Goal: Register for event/course

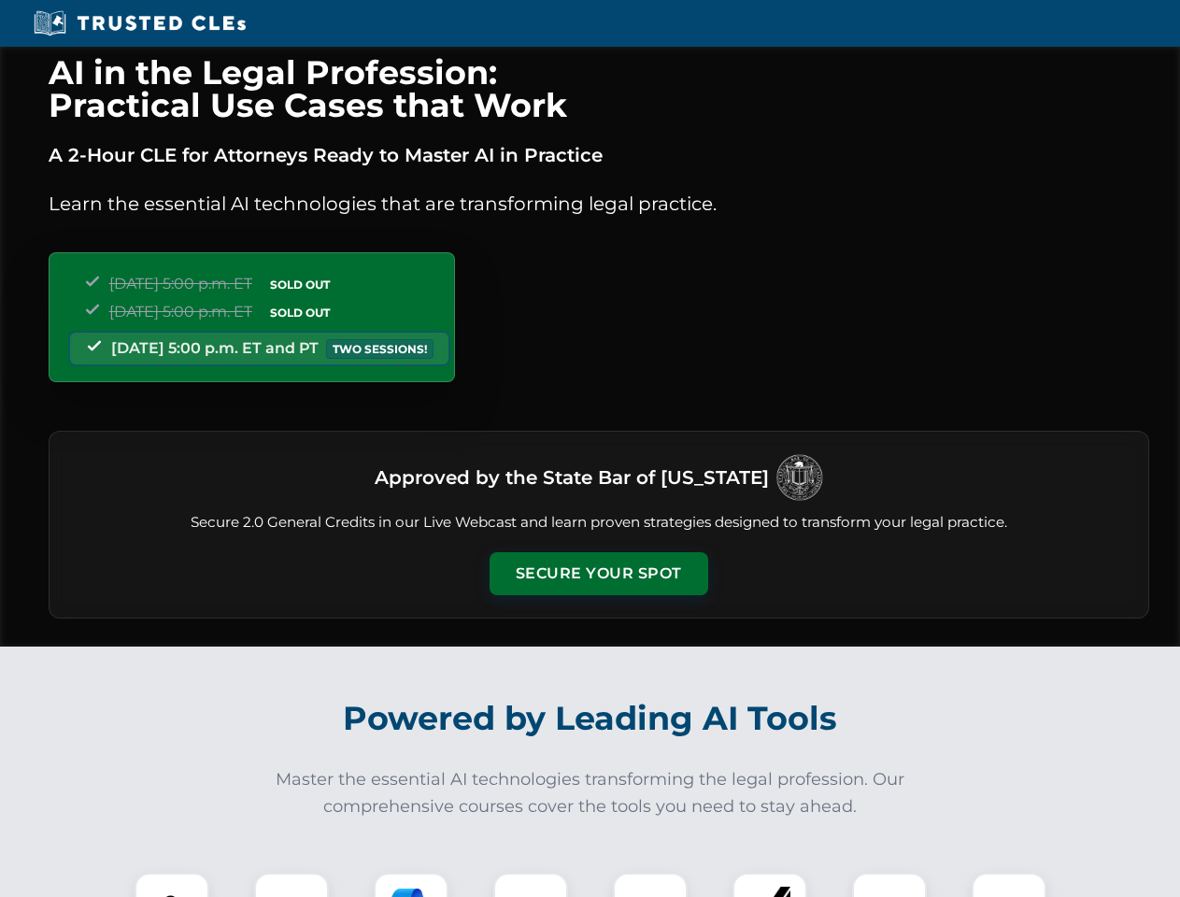
click at [598, 573] on button "Secure Your Spot" at bounding box center [598, 573] width 219 height 43
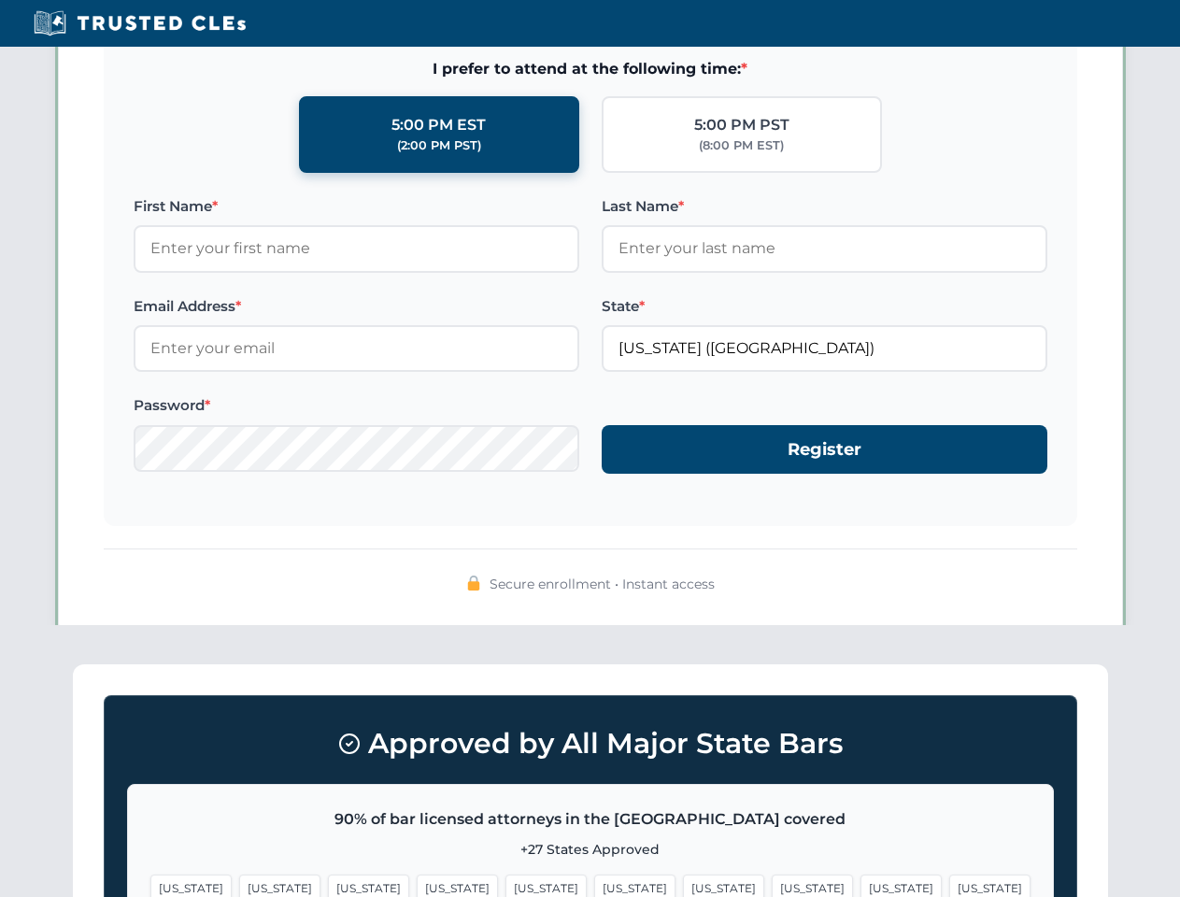
click at [683, 884] on span "[US_STATE]" at bounding box center [723, 887] width 81 height 27
click at [860, 884] on span "[US_STATE]" at bounding box center [900, 887] width 81 height 27
